Goal: Complete application form

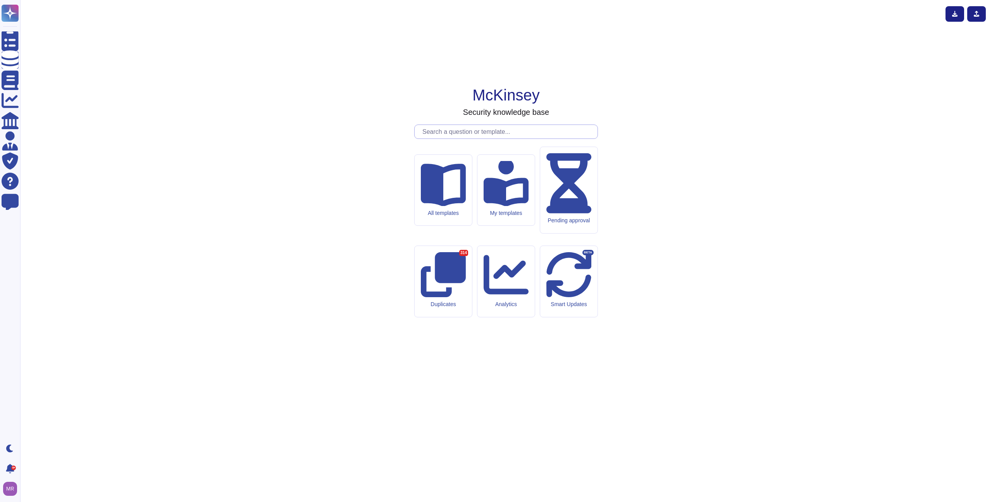
click at [455, 138] on input "text" at bounding box center [508, 132] width 179 height 14
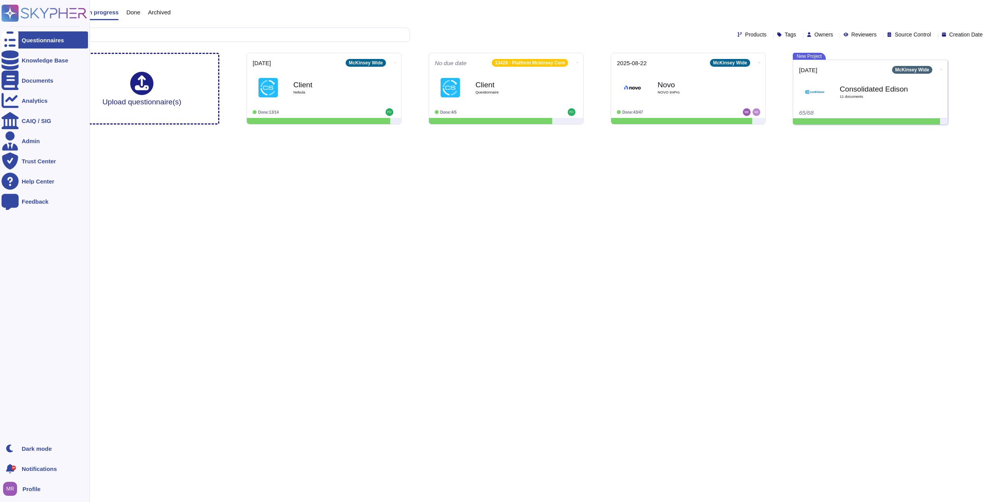
click at [9, 38] on icon at bounding box center [10, 40] width 17 height 23
click at [45, 68] on div "Knowledge Base" at bounding box center [45, 60] width 86 height 17
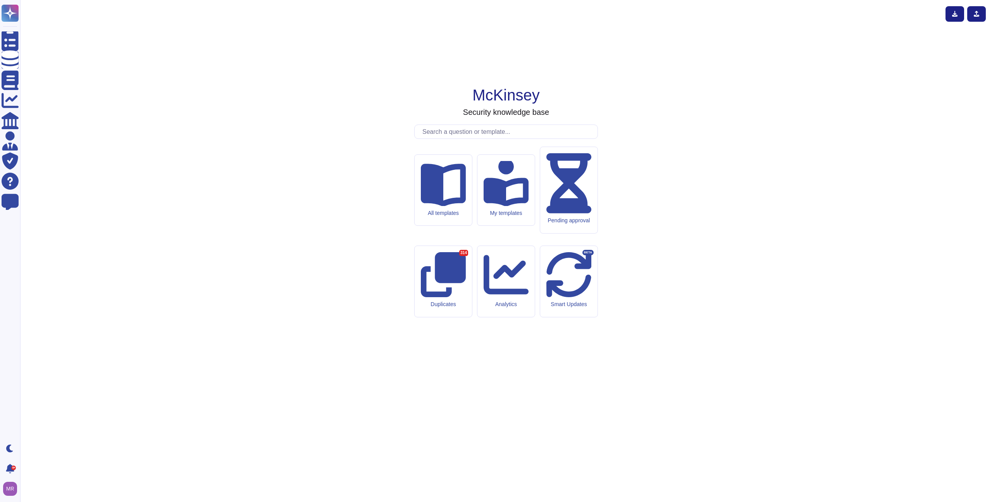
click at [467, 138] on input "text" at bounding box center [508, 132] width 179 height 14
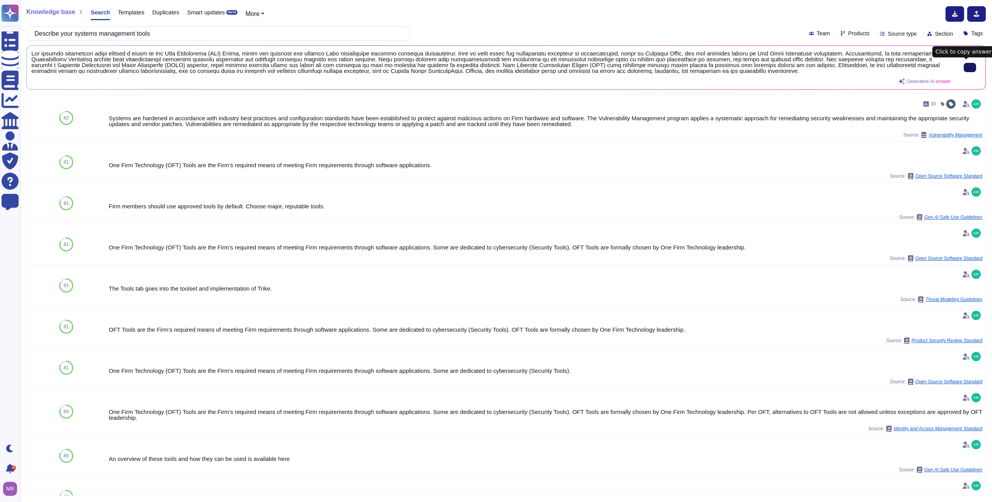
click at [972, 63] on button at bounding box center [970, 67] width 12 height 9
click at [257, 31] on input "Describe your systems management tools" at bounding box center [216, 34] width 371 height 14
paste input "Administrative tools for monitoring and filtering of alarm"
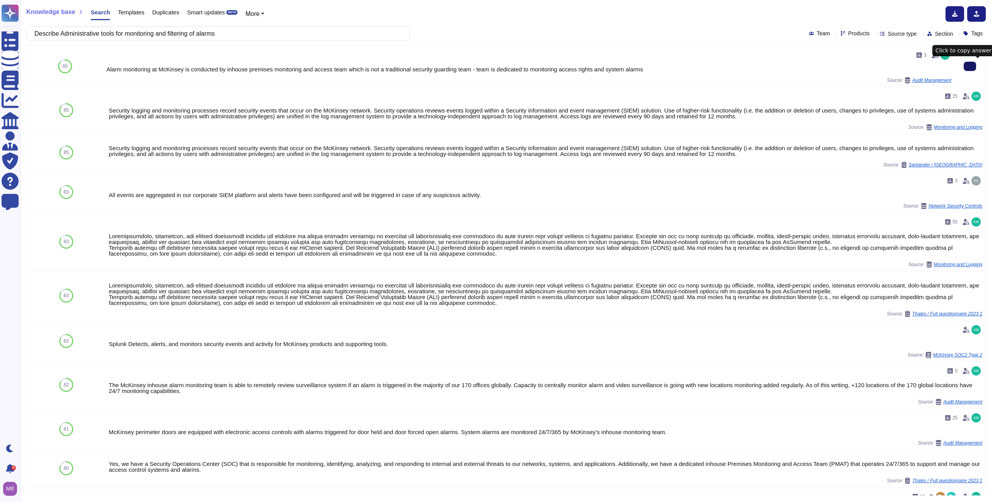
click at [349, 28] on input "Describe Administrative tools for monitoring and filtering of alarms" at bounding box center [216, 34] width 371 height 14
paste input "how your company monitors Data Center Availability?"
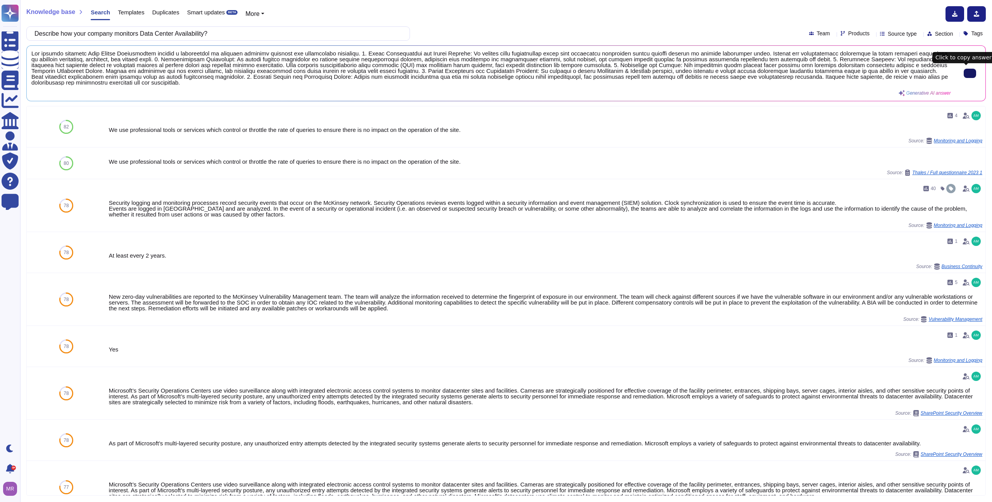
click at [970, 73] on icon at bounding box center [970, 73] width 0 height 0
click at [295, 28] on input "Describe how your company monitors Data Center Availability?" at bounding box center [216, 34] width 371 height 14
click at [294, 32] on input "Describe how your company monitors Data Center Availability?" at bounding box center [216, 34] width 371 height 14
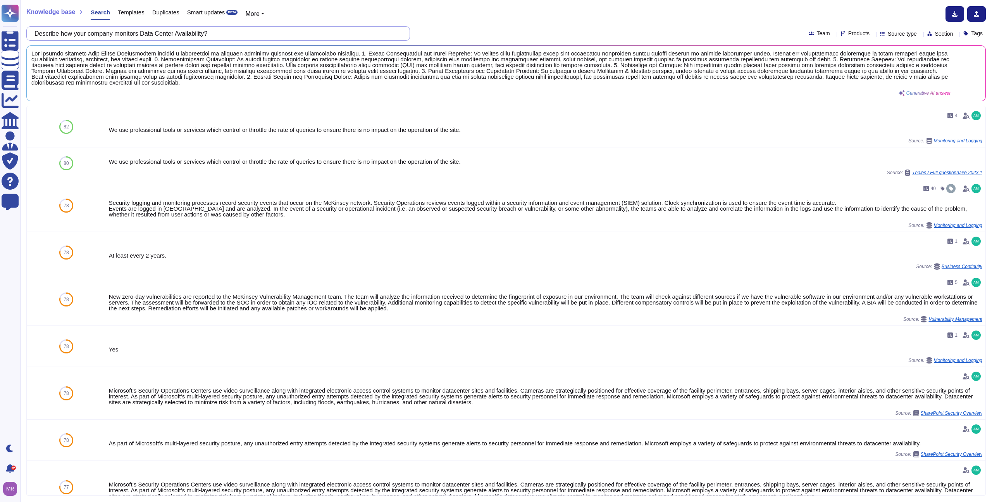
click at [294, 32] on input "Describe how your company monitors Data Center Availability?" at bounding box center [216, 34] width 371 height 14
paste input "o you have a policy for logging security violations"
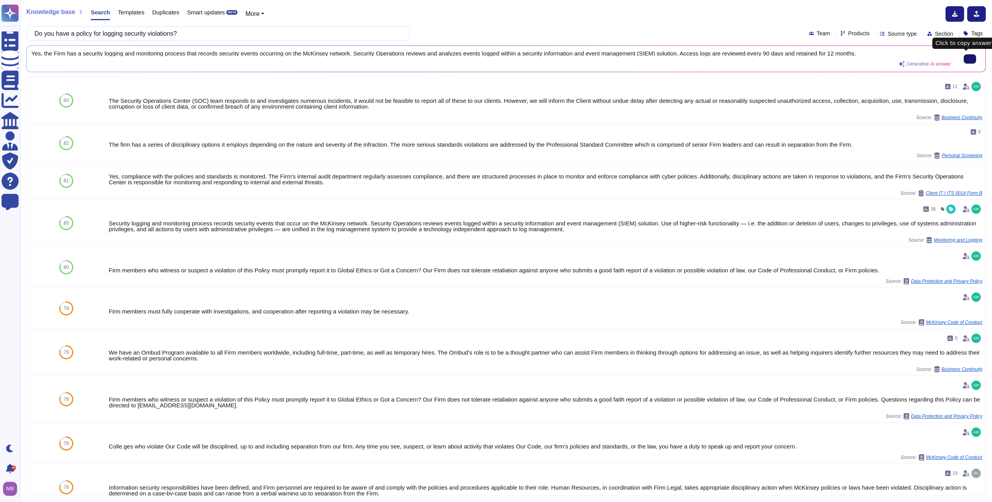
click at [970, 59] on icon at bounding box center [970, 59] width 0 height 0
click at [224, 35] on input "Do you have a policy for logging security violations?" at bounding box center [216, 34] width 371 height 14
paste input "What security tools are in place for detecting malware, breaches, or other hack…"
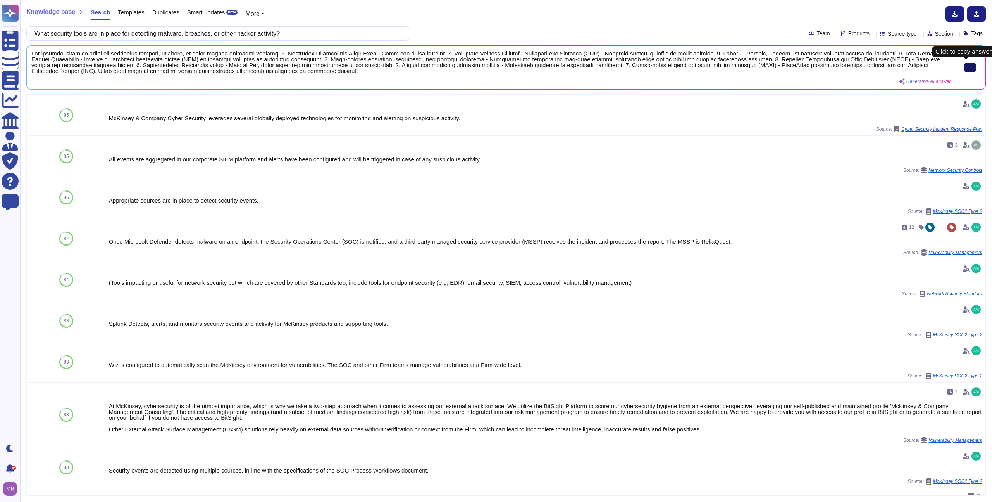
click at [355, 35] on input "What security tools are in place for detecting malware, breaches, or other hack…" at bounding box center [216, 34] width 371 height 14
paste input "Describe the process for log review and log retention?"
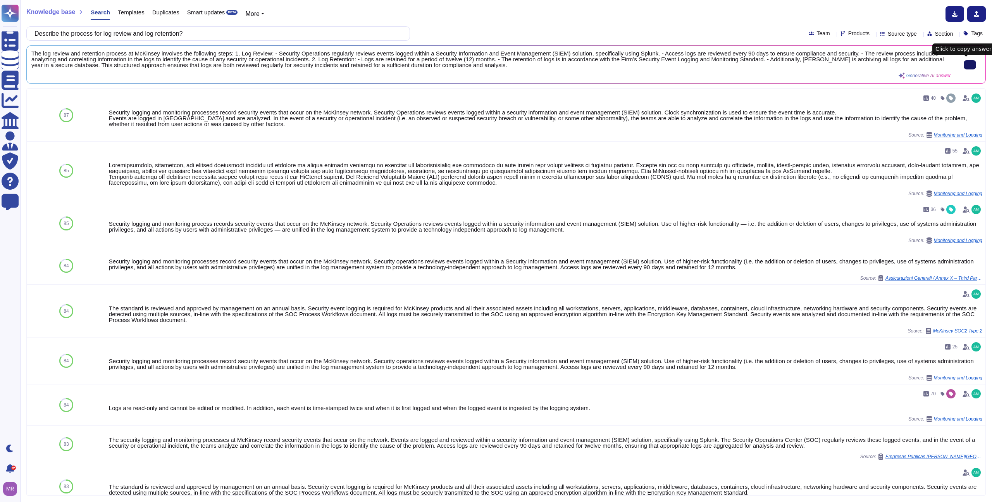
click at [266, 39] on input "Describe the process for log review and log retention?" at bounding box center [216, 34] width 371 height 14
paste input "o you perform a risk assessment? If yes, what standard is used?"
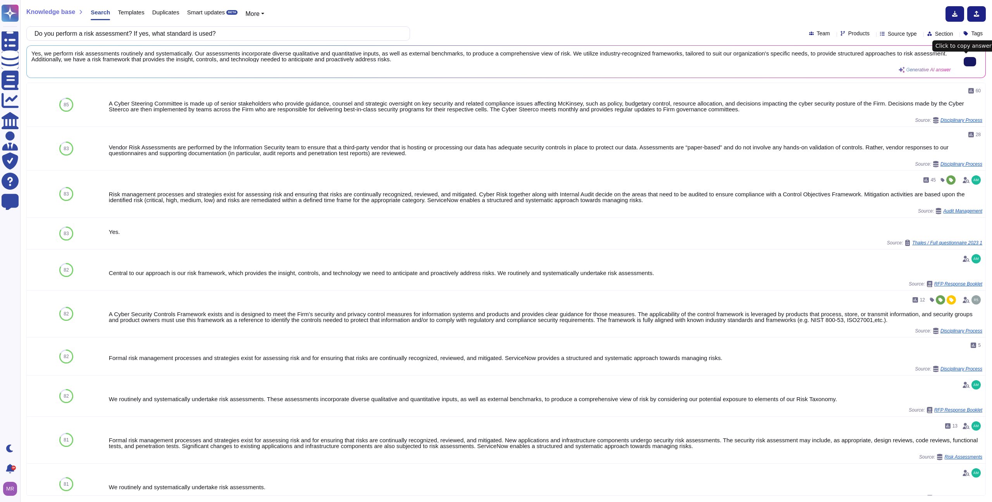
click at [330, 29] on input "Do you perform a risk assessment? If yes, what standard is used?" at bounding box center [216, 34] width 371 height 14
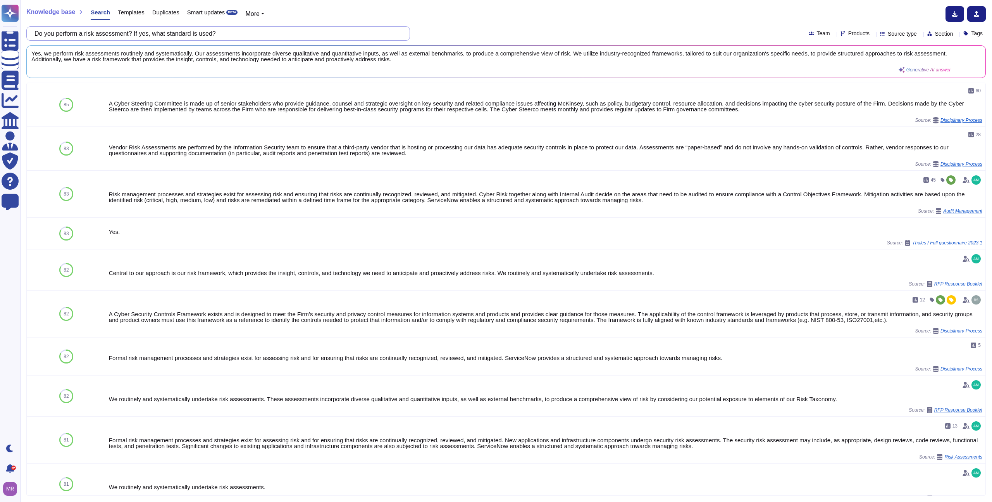
paste input "escribe your change management process, including methods for backing out chang…"
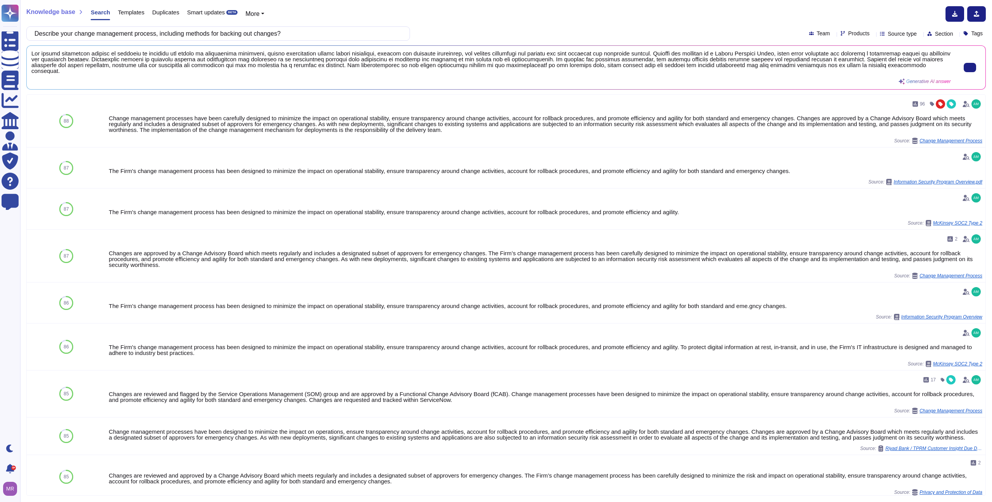
click at [977, 66] on span at bounding box center [972, 67] width 17 height 9
click at [352, 30] on input "Describe your change management process, including methods for backing out chan…" at bounding box center [216, 34] width 371 height 14
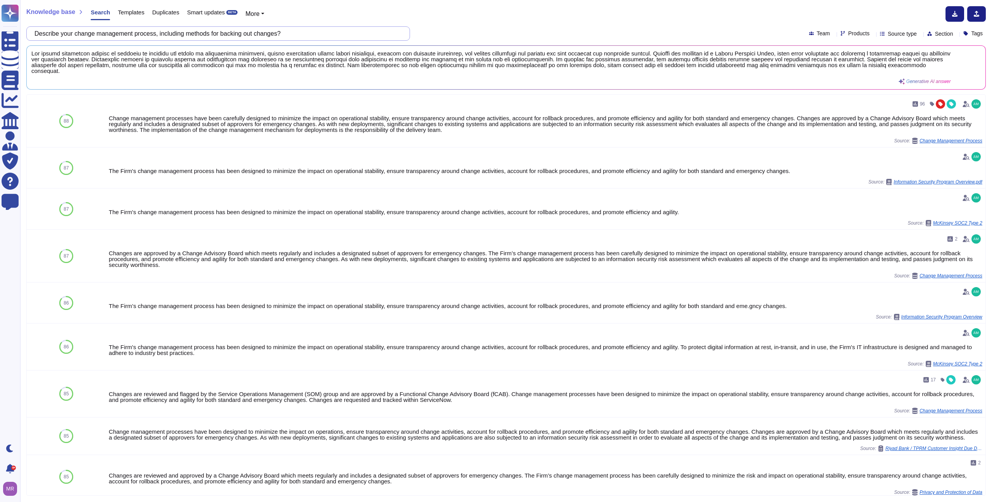
paste input "the notification process and service level expectations outside of normal busin…"
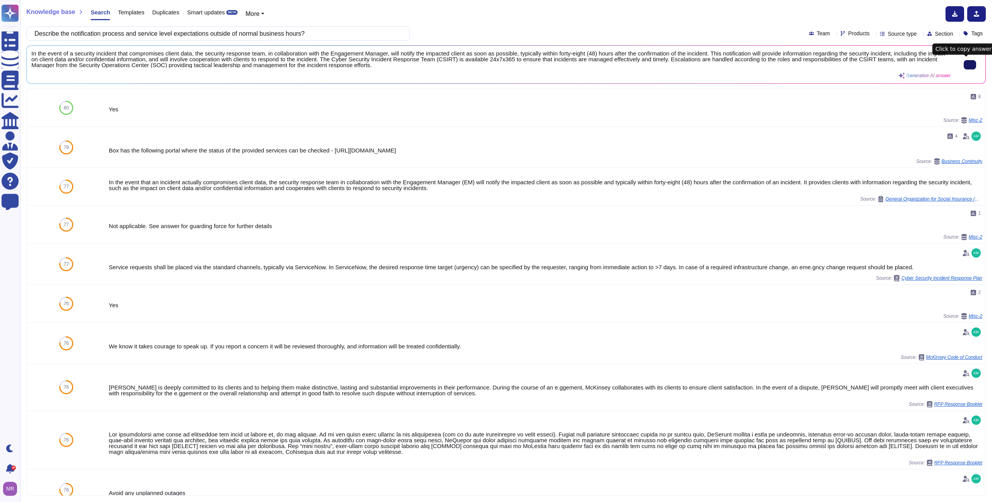
click at [354, 31] on input "Describe the notification process and service level expectations outside of nor…" at bounding box center [216, 34] width 371 height 14
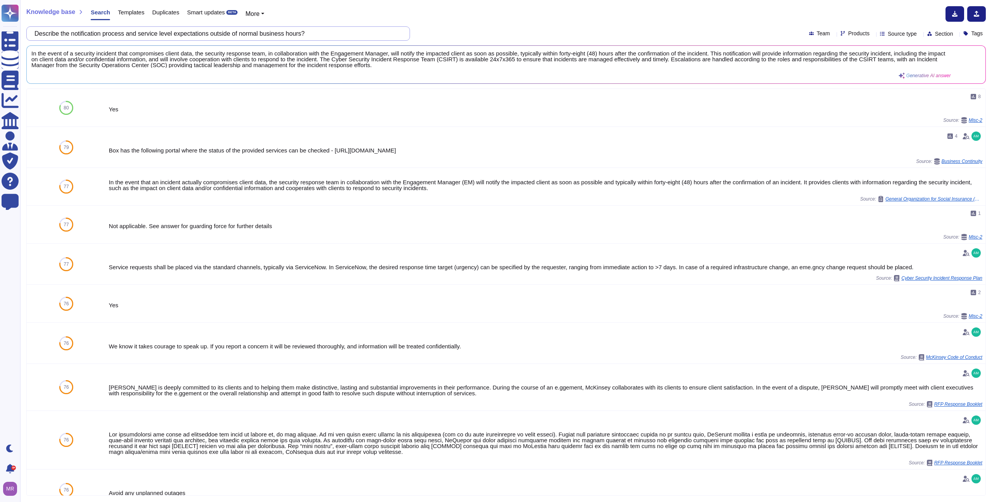
paste input "how your company’s customer service is organized and how it operates"
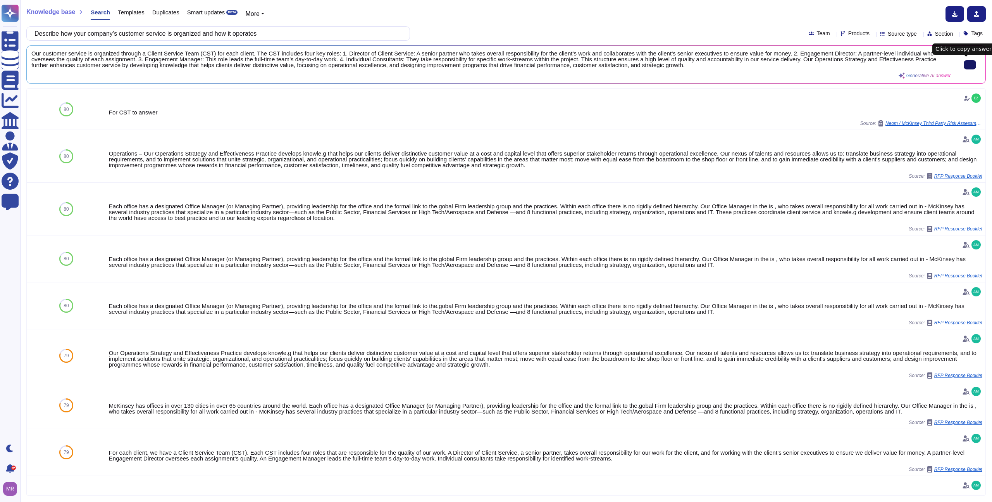
click at [971, 64] on button at bounding box center [970, 64] width 12 height 9
click at [315, 35] on input "Describe how your company’s customer service is organized and how it operates" at bounding box center [216, 34] width 371 height 14
paste input "Options for help desk availability and response [PERSON_NAME]"
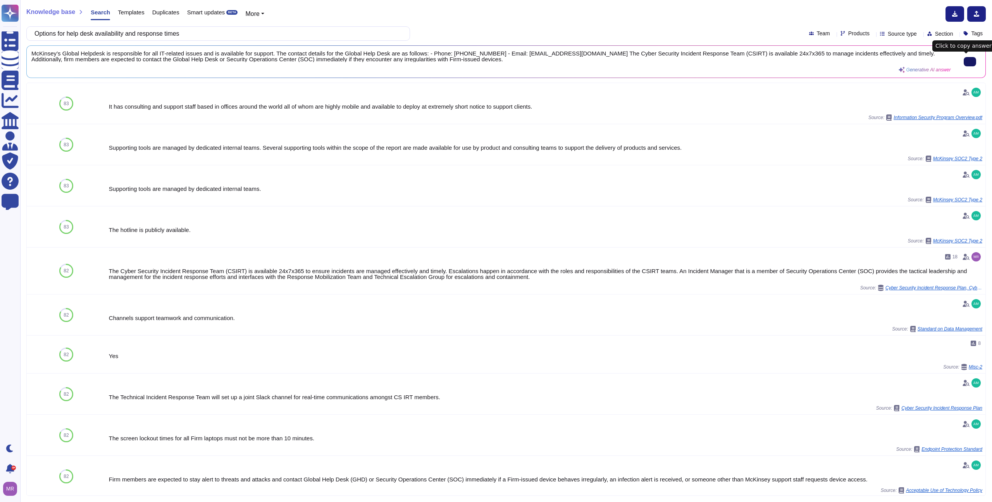
click at [972, 60] on button at bounding box center [970, 61] width 12 height 9
click at [276, 33] on input "Options for help desk availability and response times" at bounding box center [216, 34] width 371 height 14
paste input "Describe the level of experience of your company’s help desk personnel"
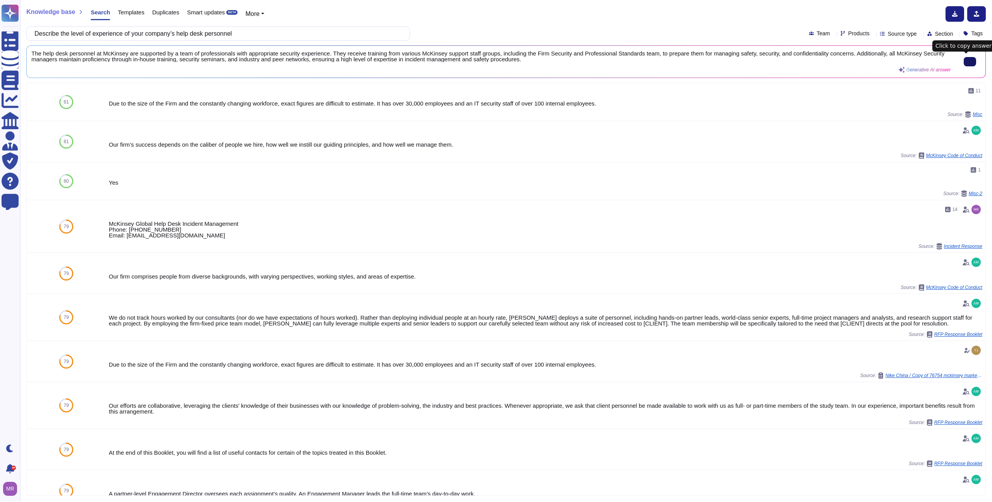
click at [301, 33] on input "Describe the level of experience of your company’s help desk personnel" at bounding box center [216, 34] width 371 height 14
paste input "Availability and requirements for remote support"
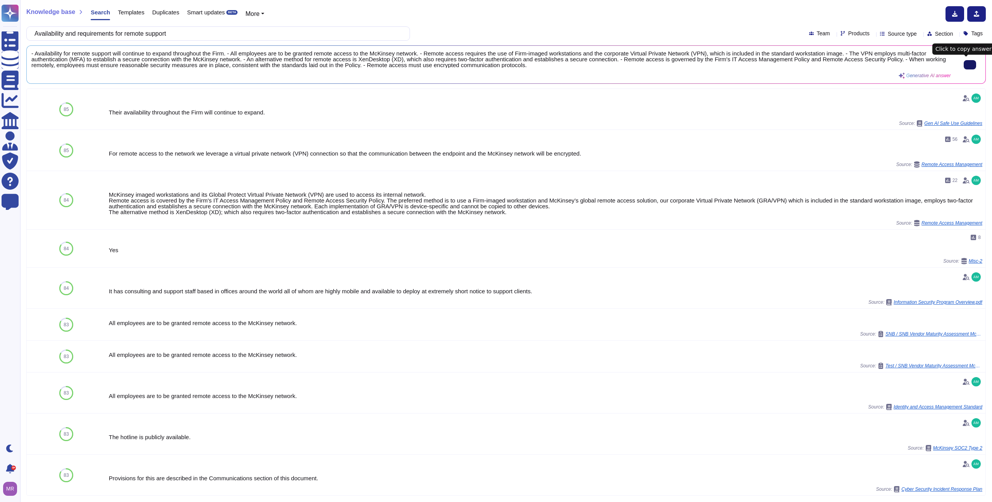
click at [970, 66] on button at bounding box center [970, 64] width 12 height 9
click at [331, 36] on input "Availability and requirements for remote support" at bounding box center [216, 34] width 371 height 14
paste input "Describe monitoring and reporting of patch management?"
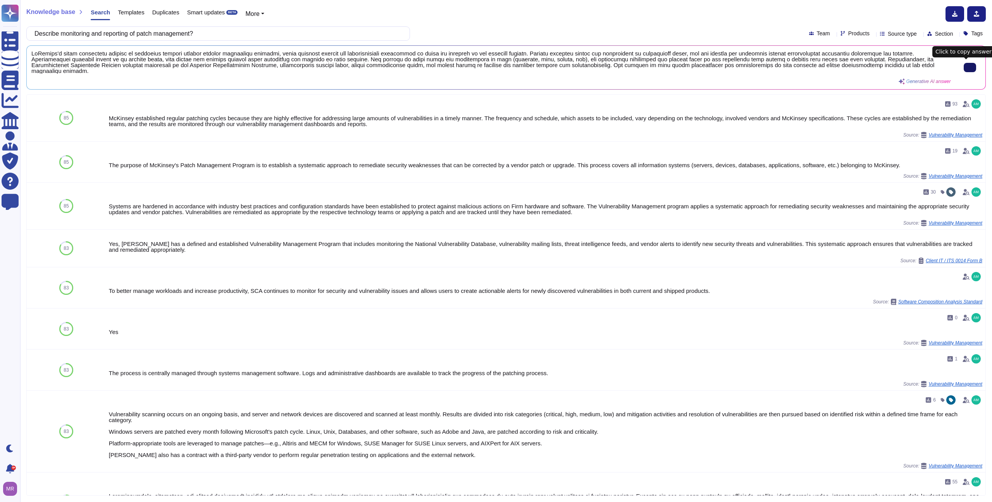
click at [970, 67] on icon at bounding box center [970, 67] width 0 height 0
click at [274, 36] on input "Describe monitoring and reporting of patch management?" at bounding box center [216, 34] width 371 height 14
paste input "Explain your process for applying vendor security patches? What is the standard…"
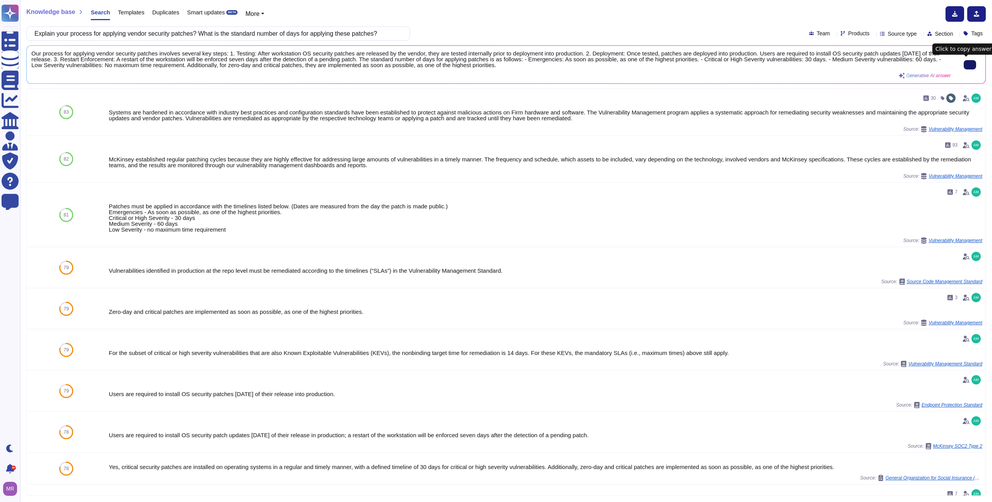
click at [968, 69] on button at bounding box center [970, 64] width 12 height 9
click at [304, 37] on input "Explain your process for applying vendor security patches? What is the standard…" at bounding box center [216, 34] width 371 height 14
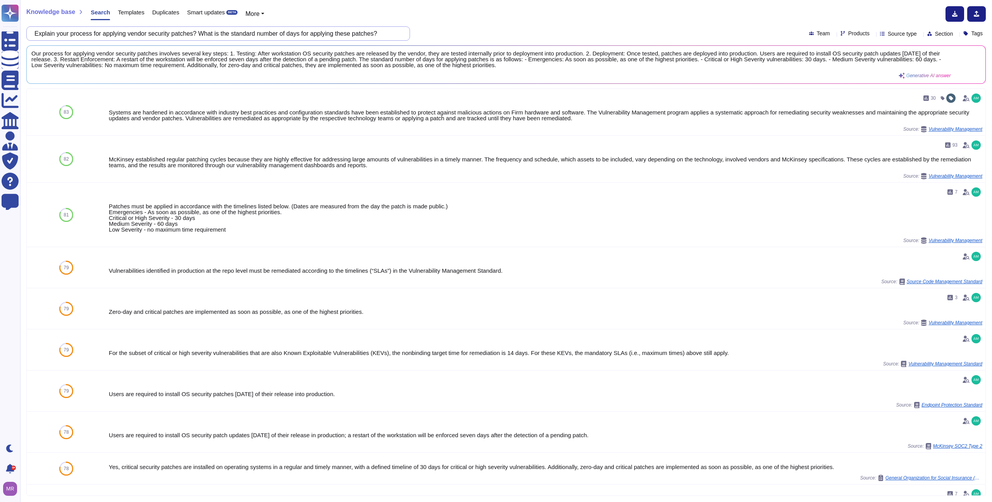
paste input "Identity and access management"
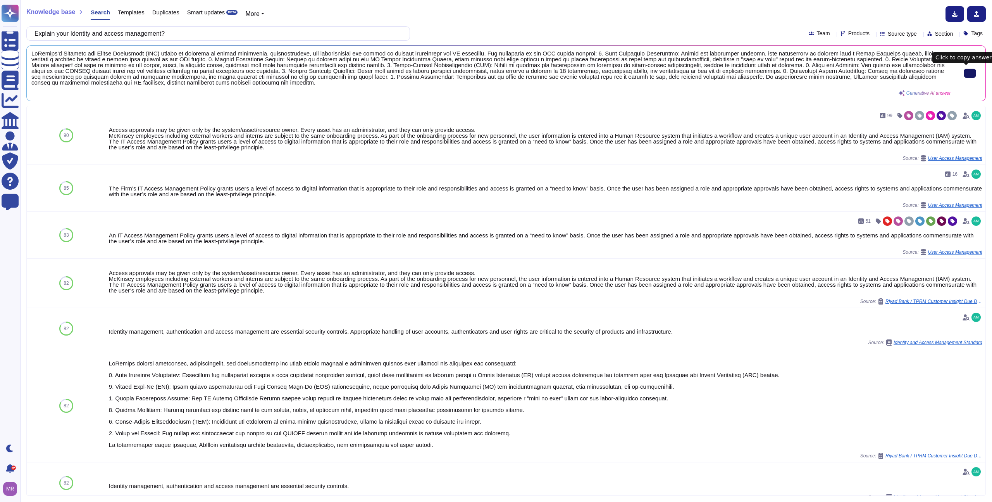
click at [231, 33] on input "Explain your Identity and access management?" at bounding box center [216, 34] width 371 height 14
paste input "What access control rules or methods are in use to ensure that access is only g…"
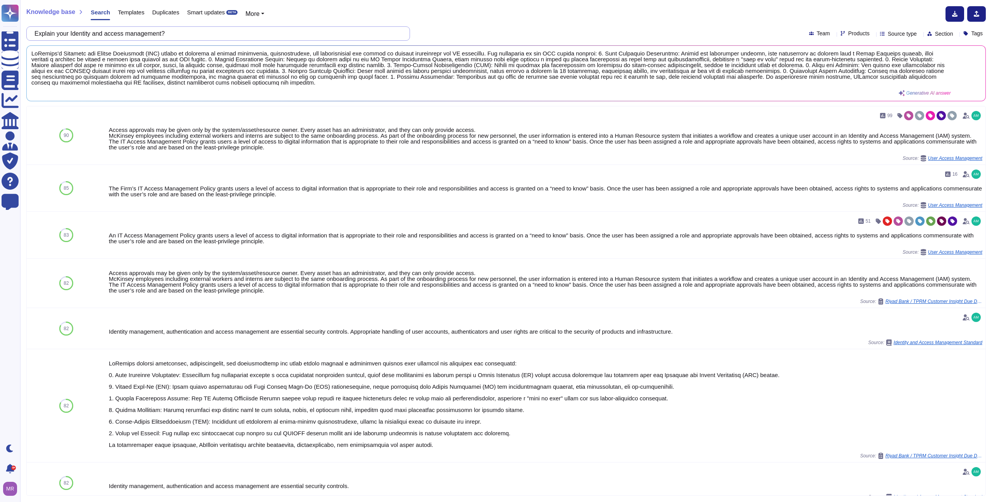
scroll to position [0, 42]
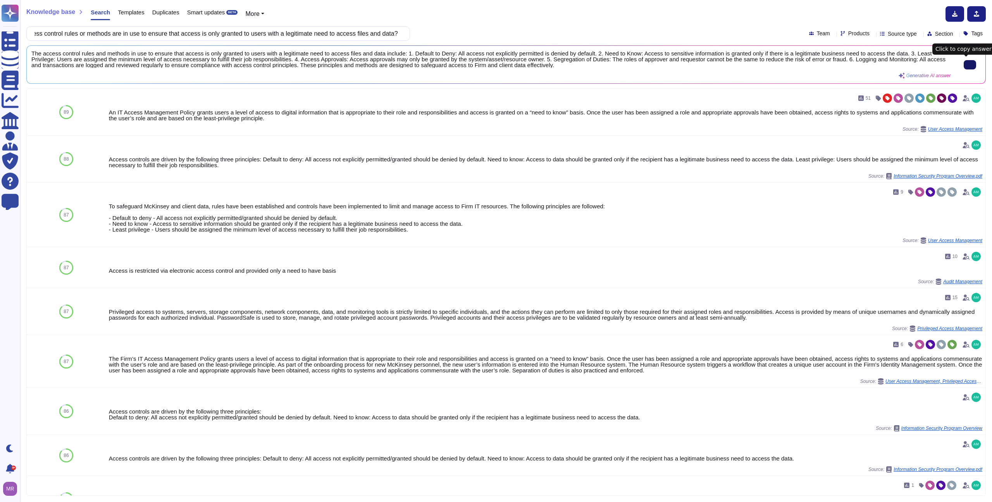
click at [345, 36] on input "What access control rules or methods are in use to ensure that access is only g…" at bounding box center [216, 34] width 371 height 14
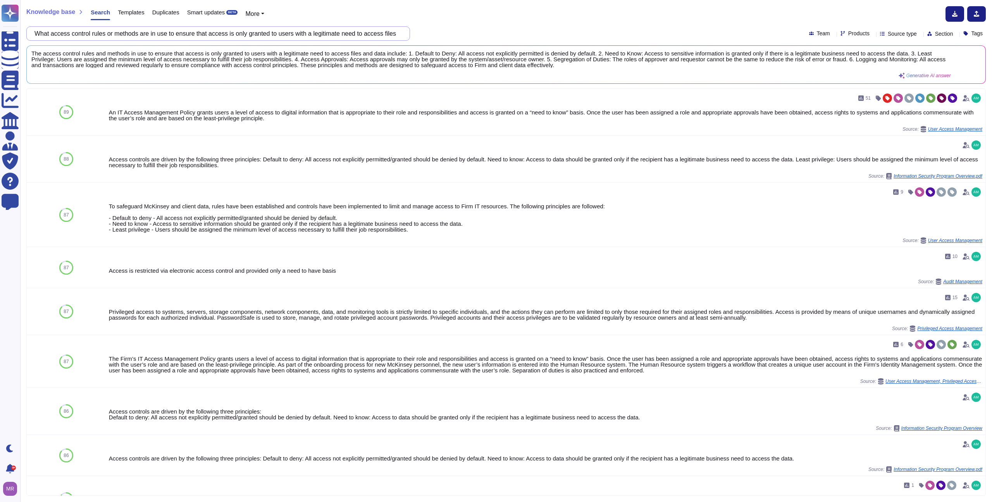
paste input "Define access control policy"
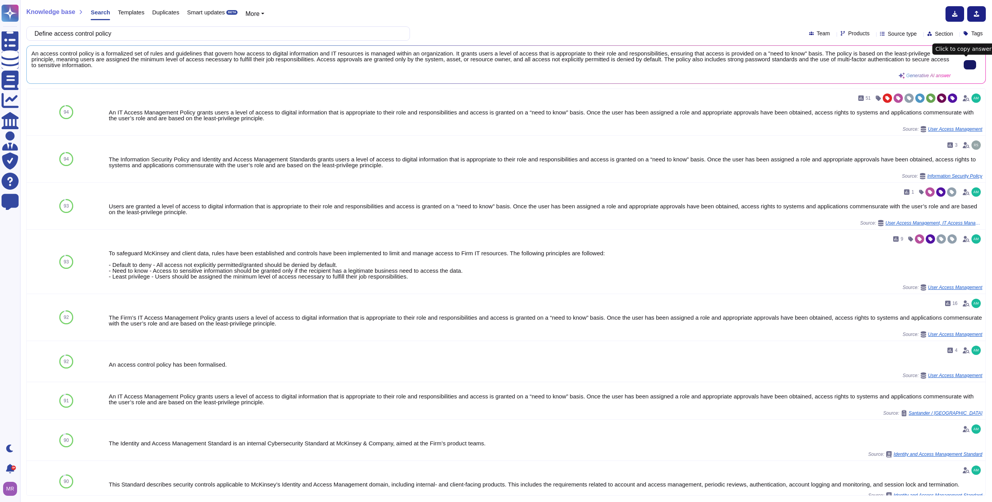
click at [973, 62] on button at bounding box center [970, 64] width 12 height 9
click at [296, 34] on input "Define access control policy" at bounding box center [216, 34] width 371 height 14
paste input "o you have commitments to retain data due to legal and business requirements? I…"
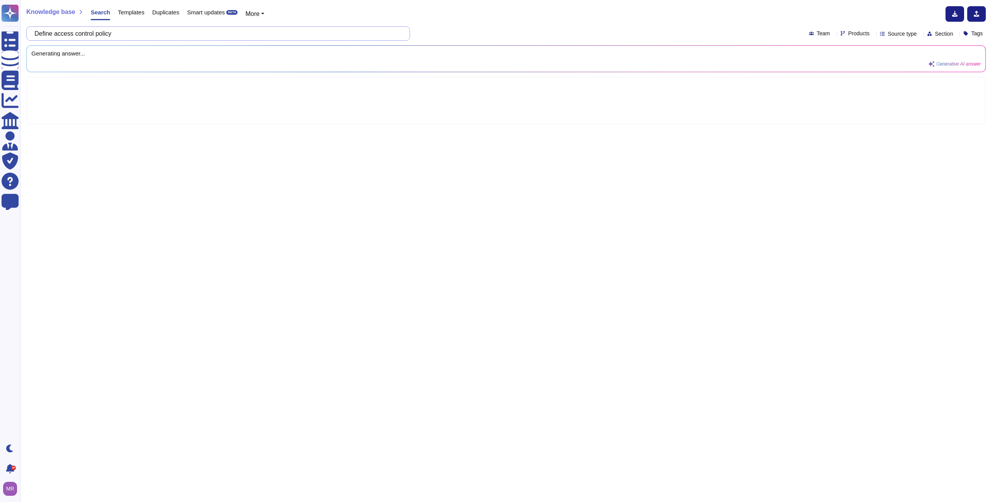
scroll to position [0, 24]
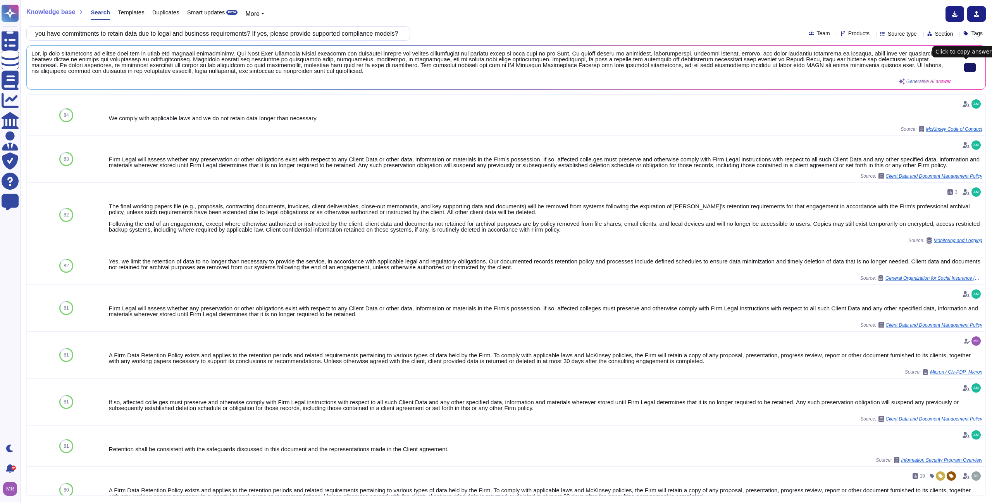
click at [327, 29] on input "Do you have commitments to retain data due to legal and business requirements? …" at bounding box center [216, 34] width 371 height 14
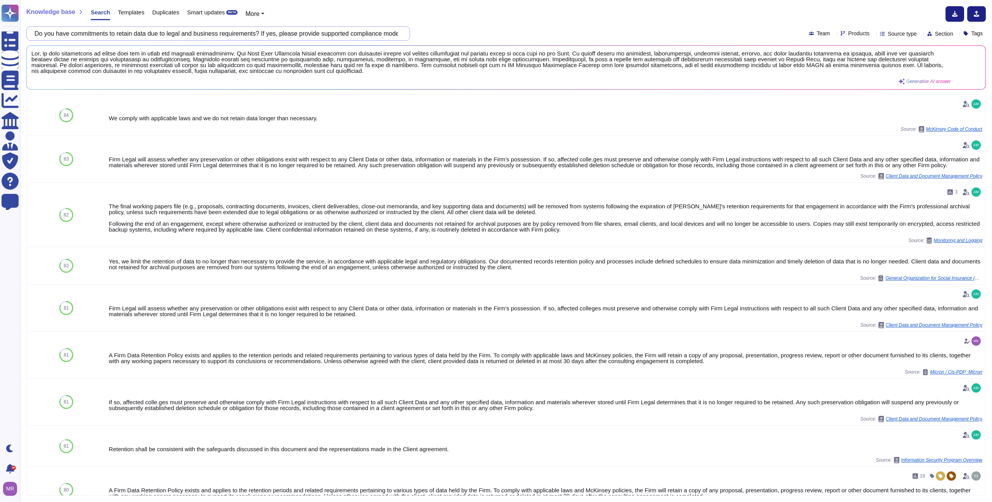
click at [327, 29] on input "Do you have commitments to retain data due to legal and business requirements? …" at bounding box center [216, 34] width 371 height 14
paste input "Are there any controls to stop company information from being placed onto remov…"
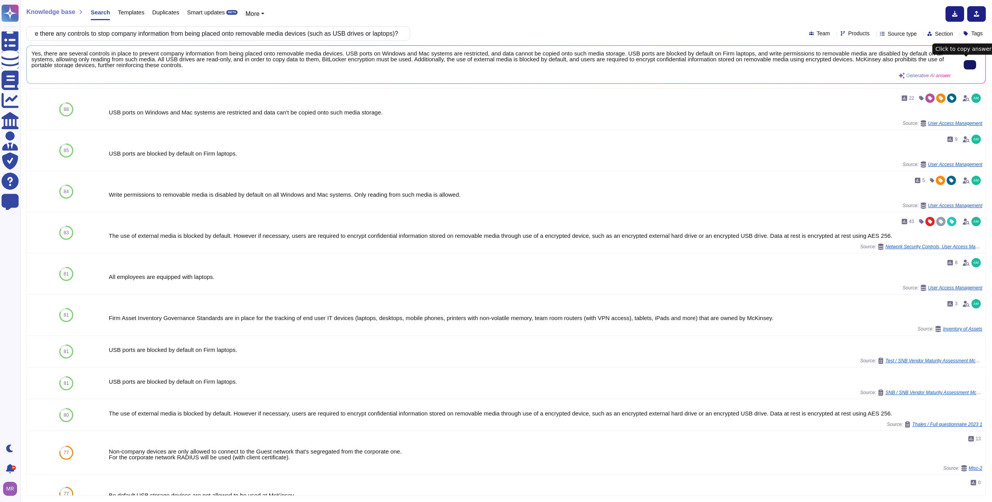
click at [969, 68] on button at bounding box center [970, 64] width 12 height 9
click at [289, 34] on input "Are there any controls to stop company information from being placed onto remov…" at bounding box center [216, 34] width 371 height 14
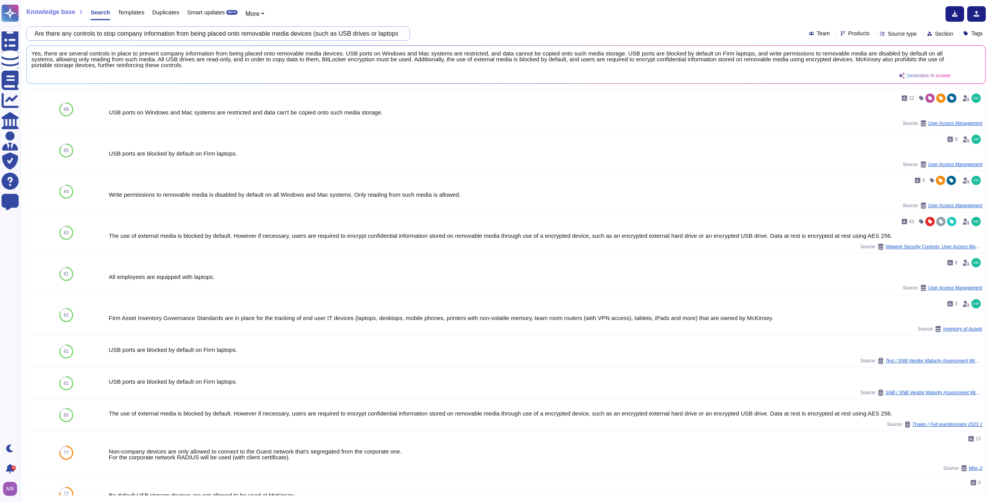
paste input "What are the data retention requirements? [SOX / PCI / Any Regulatory requireme…"
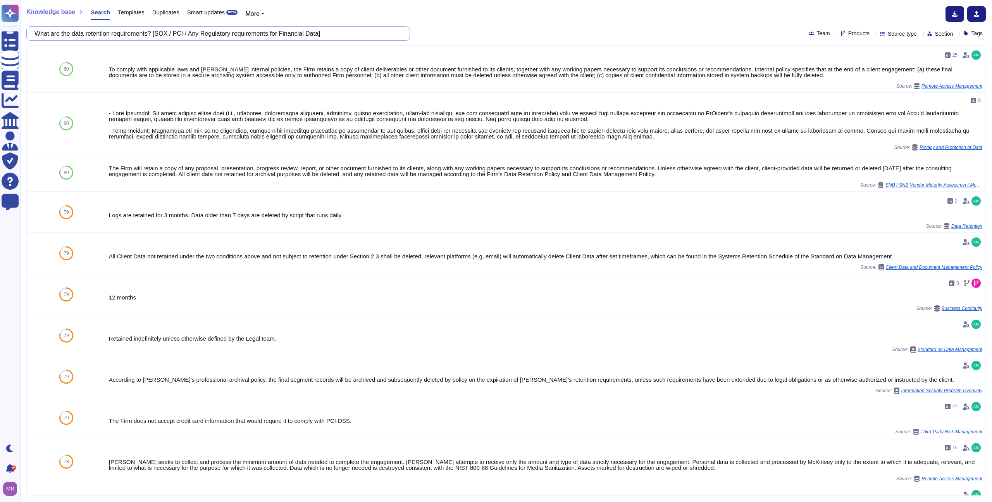
drag, startPoint x: 163, startPoint y: 34, endPoint x: 434, endPoint y: 35, distance: 271.0
click at [434, 35] on div "What are the data retention requirements? [SOX / PCI / Any Regulatory requireme…" at bounding box center [506, 33] width 960 height 14
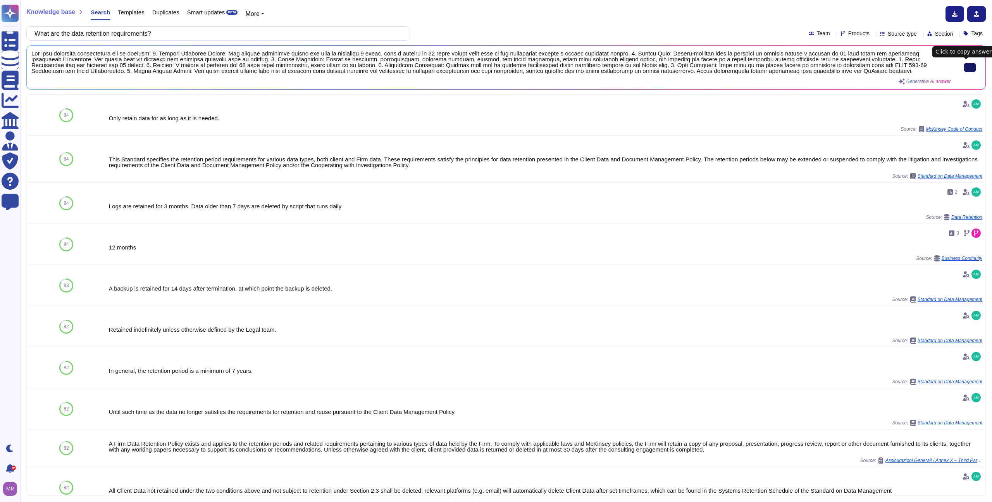
click at [972, 64] on button at bounding box center [970, 67] width 12 height 9
click at [290, 35] on input "What are the data retention requirements?" at bounding box center [216, 34] width 371 height 14
paste input "Do you have SLAs for Disaster recovery? If Yes, please provide the SLA along wi…"
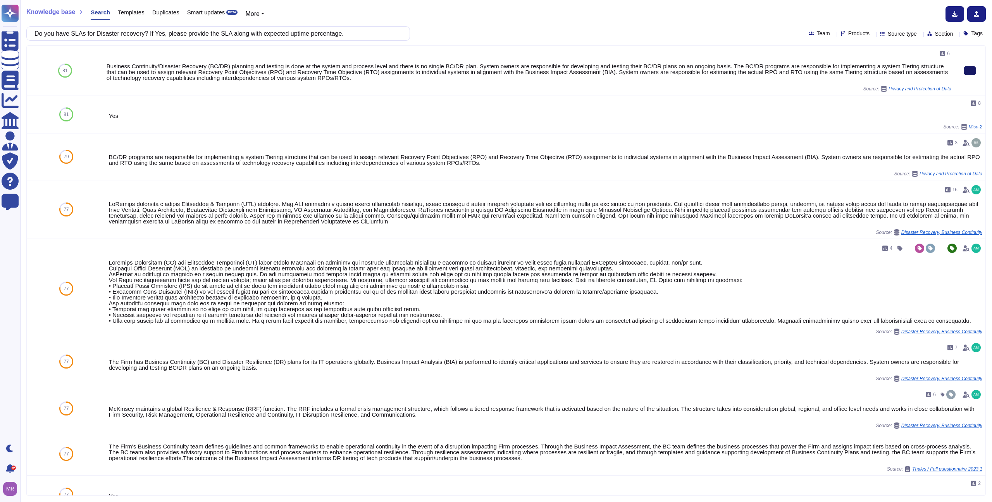
click at [976, 75] on button at bounding box center [970, 70] width 12 height 9
click at [373, 33] on input "Do you have SLAs for Disaster recovery? If Yes, please provide the SLA along wi…" at bounding box center [216, 34] width 371 height 14
paste input "customer data archiving and recovery solutions?"
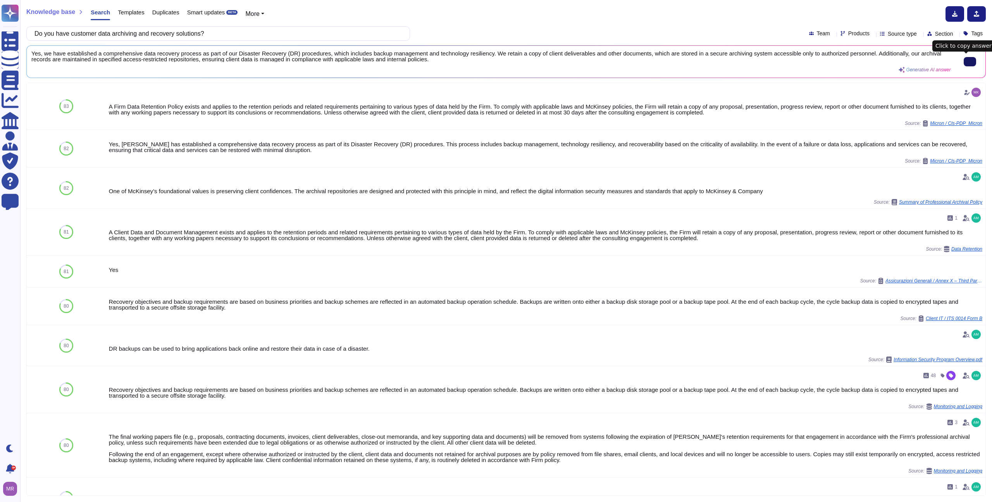
click at [970, 62] on icon at bounding box center [970, 62] width 0 height 0
click at [350, 38] on input "Do you have customer data archiving and recovery solutions?" at bounding box center [216, 34] width 371 height 14
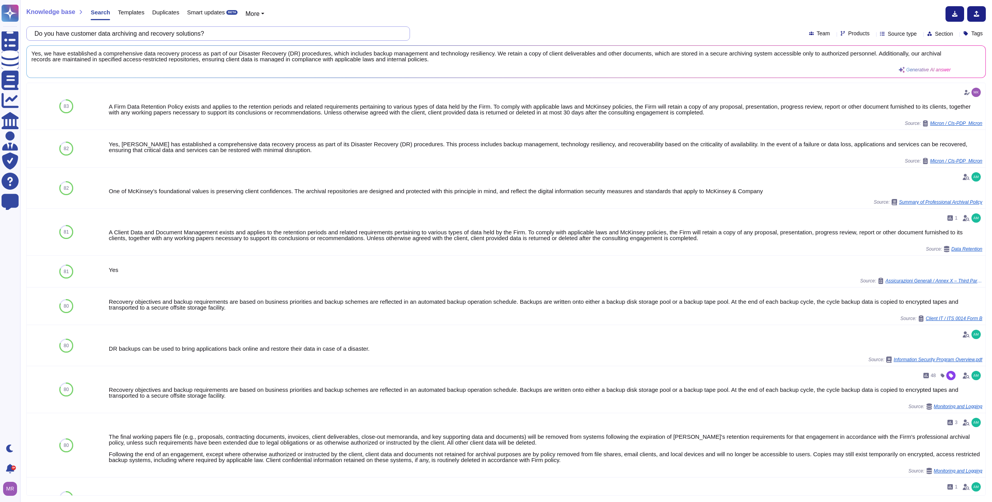
paste input "escribe your process for network monitoring."
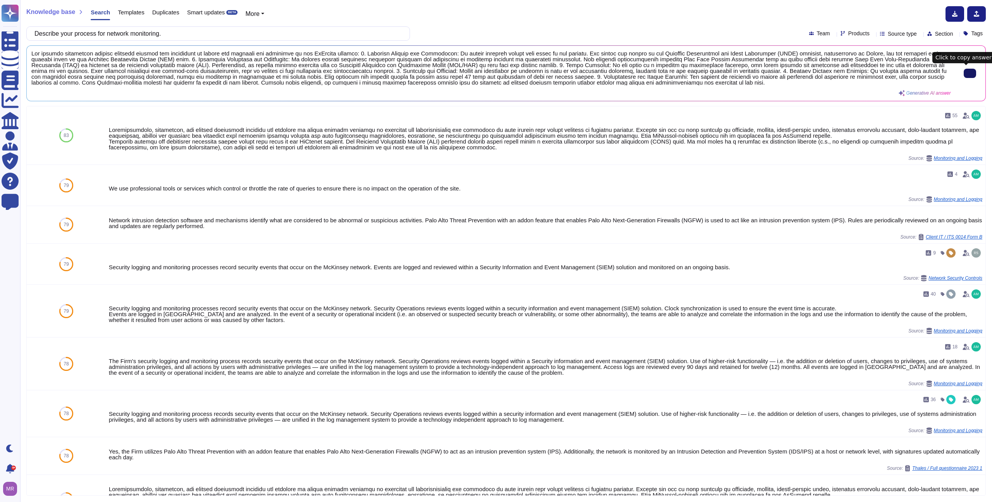
click at [972, 74] on button at bounding box center [970, 73] width 12 height 9
click at [236, 35] on input "Describe your process for network monitoring." at bounding box center [216, 34] width 371 height 14
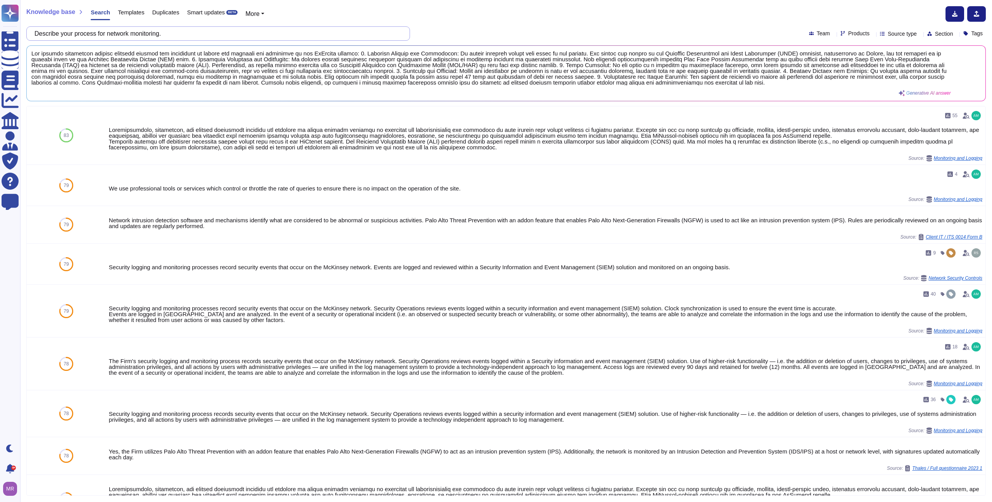
paste input "providing remote access for your employees?"
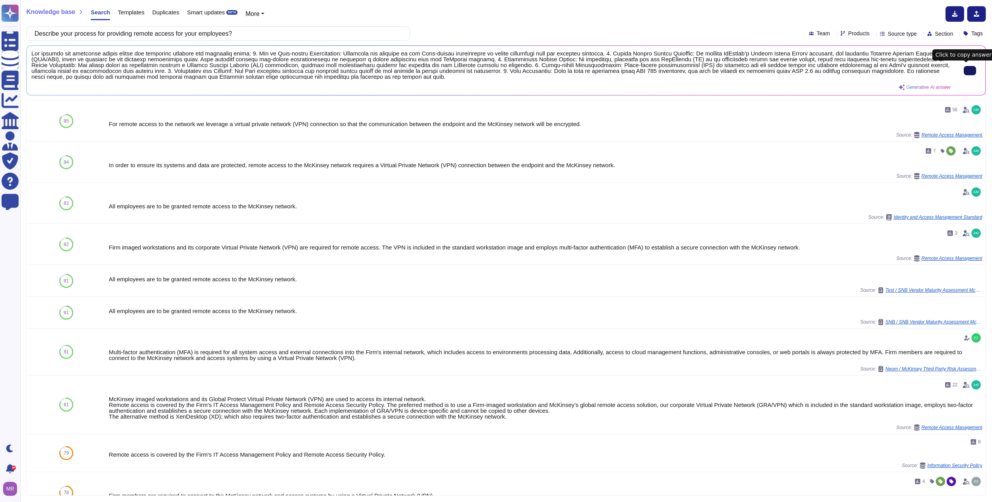
click at [260, 32] on input "Describe your process for providing remote access for your employees?" at bounding box center [216, 34] width 371 height 14
paste input "o you use a syslog server for network devic"
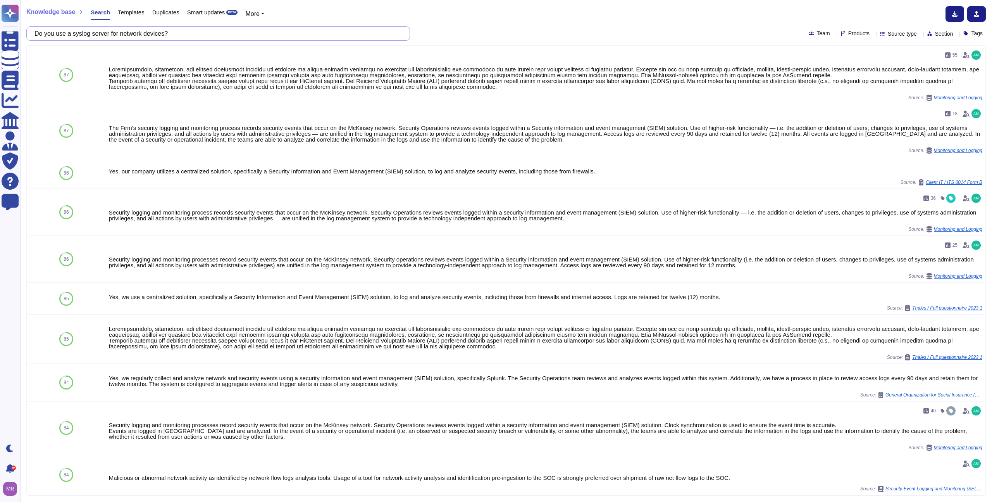
click at [283, 28] on input "Do you use a syslog server for network devices?" at bounding box center [216, 34] width 371 height 14
paste input "allow IP whitelisting"
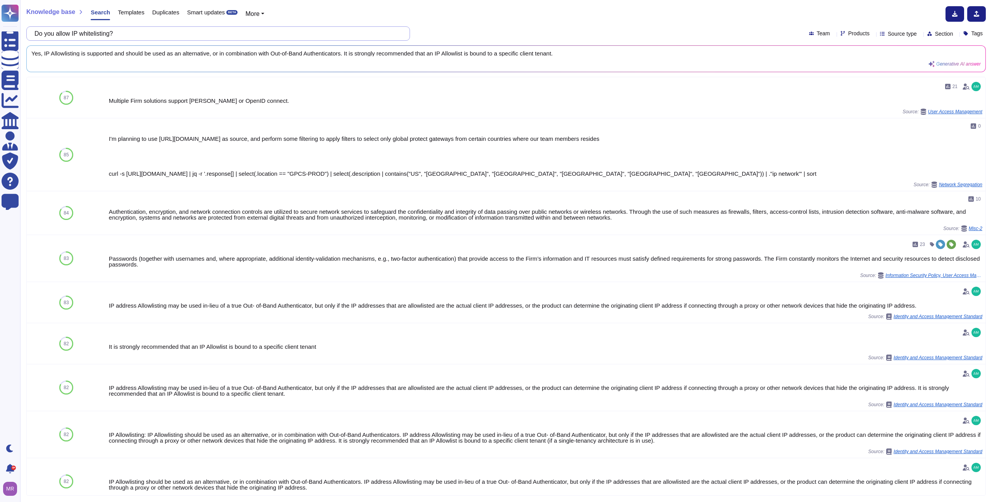
drag, startPoint x: 101, startPoint y: 34, endPoint x: 88, endPoint y: 35, distance: 13.3
click at [88, 35] on input "Do you allow IP whitelisting?" at bounding box center [216, 34] width 371 height 14
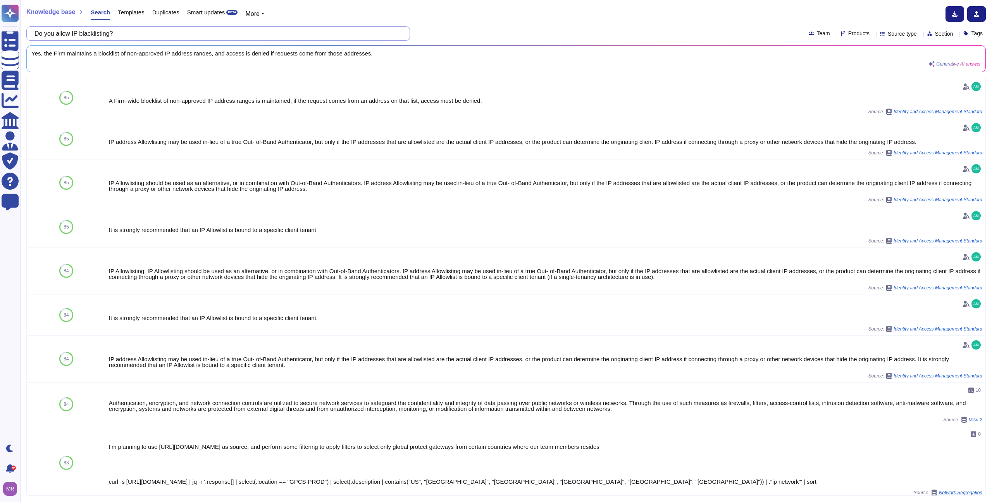
click at [334, 36] on input "Do you allow IP blacklisting?" at bounding box center [216, 34] width 371 height 14
paste input "escribe firewall and intrusion protection control needs"
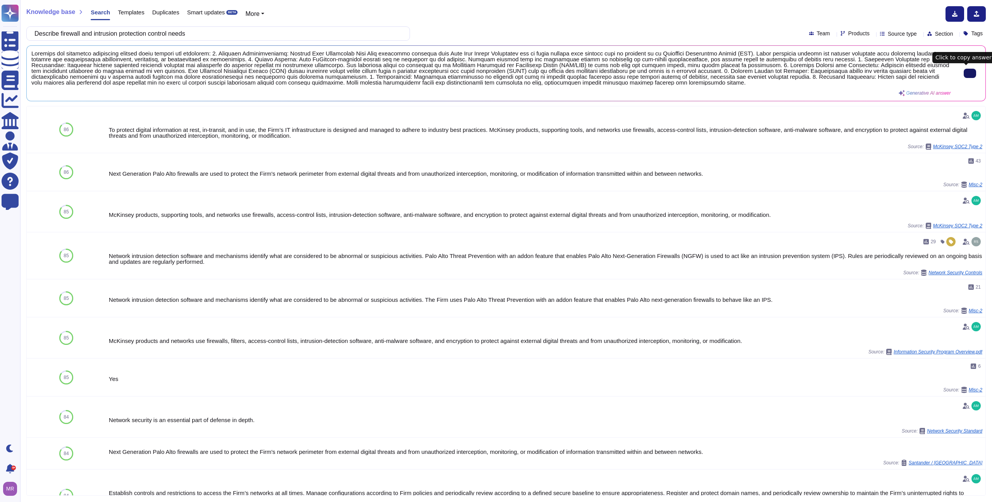
click at [282, 33] on input "Describe firewall and intrusion protection control needs" at bounding box center [216, 34] width 371 height 14
paste input "What is your incident response plan for OT-related security incidents or breach…"
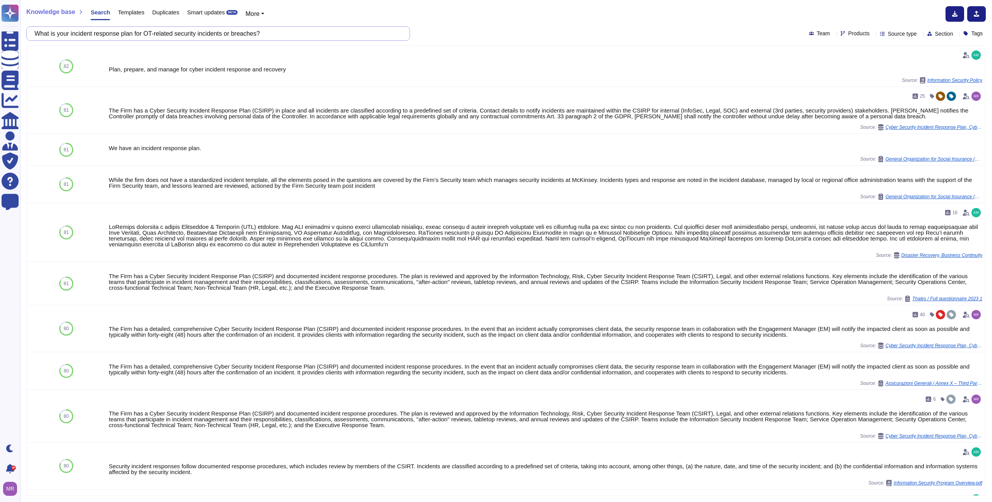
drag, startPoint x: 184, startPoint y: 35, endPoint x: 153, endPoint y: 35, distance: 31.0
click at [153, 35] on input "What is your incident response plan for OT-related security incidents or breach…" at bounding box center [216, 34] width 371 height 14
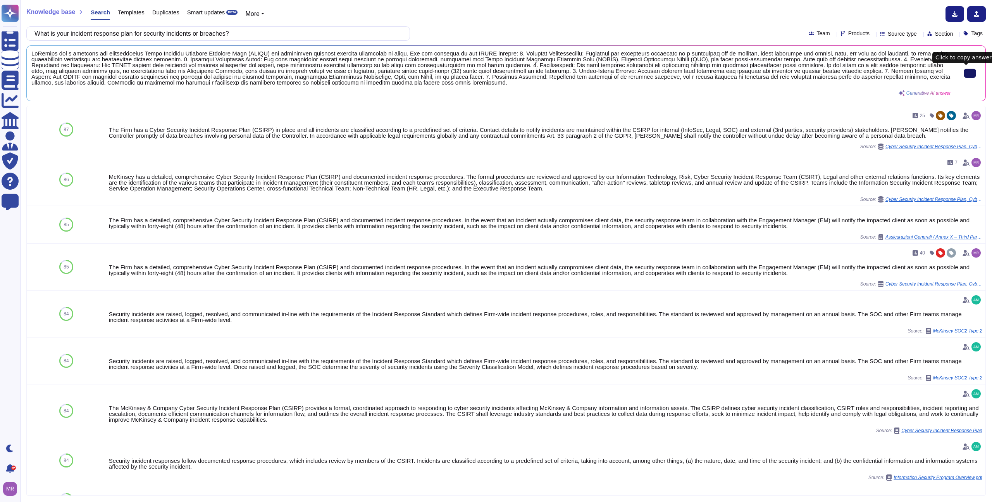
click at [972, 72] on button at bounding box center [970, 73] width 12 height 9
click at [295, 33] on input "What is your incident response plan for security incidents or breaches?" at bounding box center [216, 34] width 371 height 14
paste input "How quickly can you respond to and recover from OT security incident"
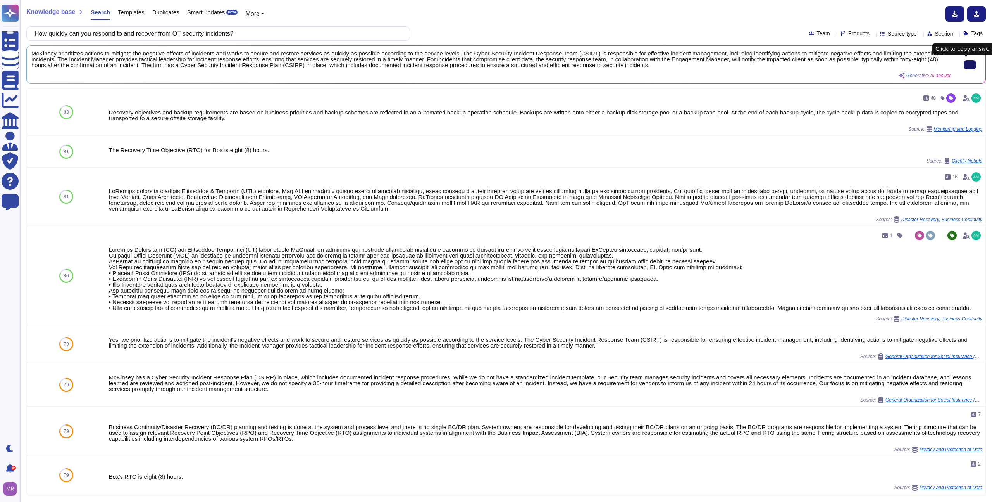
click at [972, 66] on button at bounding box center [970, 64] width 12 height 9
click at [273, 35] on input "How quickly can you respond to and recover from OT security incidents?" at bounding box center [216, 34] width 371 height 14
paste input "do you handle updates and patches for OT systems to address security vulnerabil…"
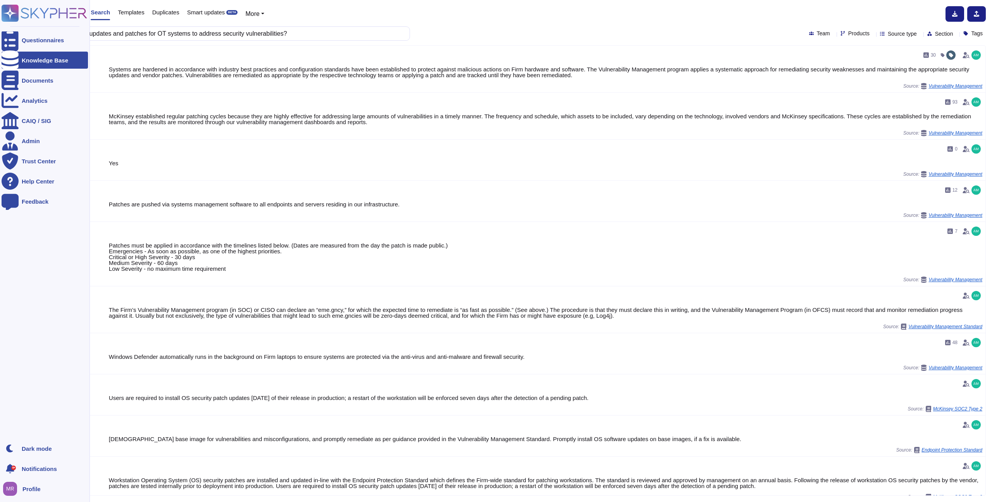
type input "How do you handle updates and patches for OT systems to address security vulner…"
